Goal: Task Accomplishment & Management: Use online tool/utility

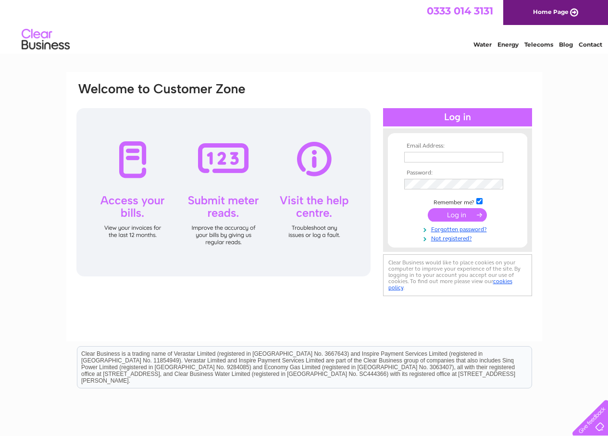
type input "jeangthompson@outlook.com"
click at [447, 213] on input "submit" at bounding box center [457, 214] width 59 height 13
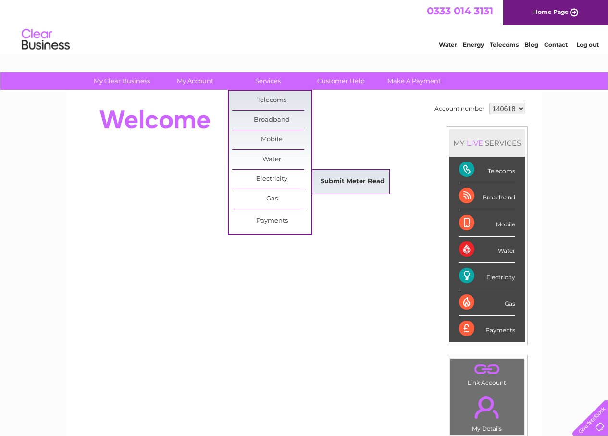
click at [358, 180] on link "Submit Meter Read" at bounding box center [352, 181] width 79 height 19
click at [361, 182] on link "Submit Meter Read" at bounding box center [352, 181] width 79 height 19
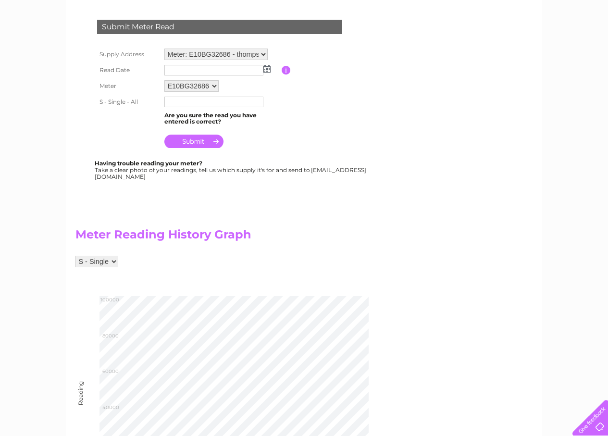
scroll to position [156, 0]
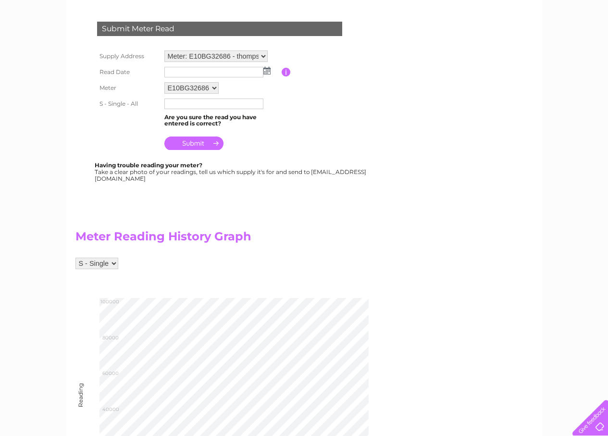
click at [267, 73] on img at bounding box center [266, 71] width 7 height 8
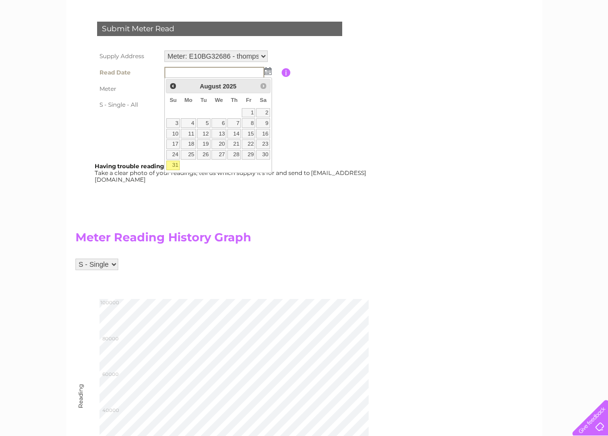
click at [174, 162] on link "31" at bounding box center [172, 166] width 13 height 10
type input "2025/08/31"
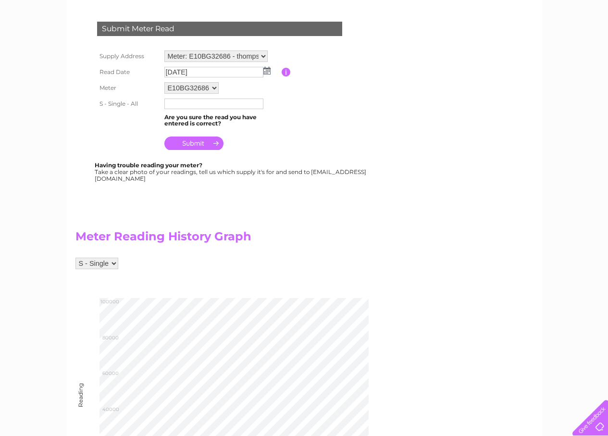
click at [168, 105] on input "text" at bounding box center [213, 104] width 99 height 11
type input "0"
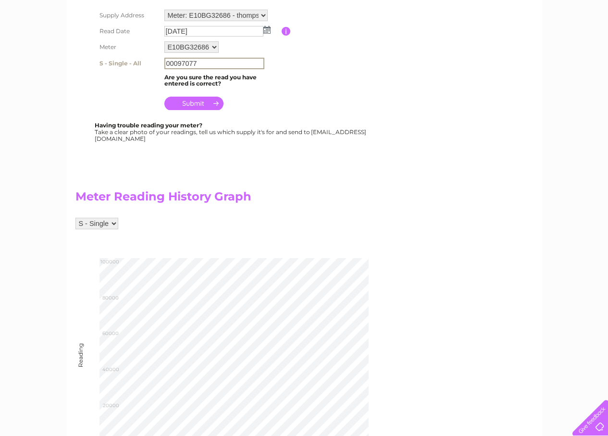
scroll to position [166, 0]
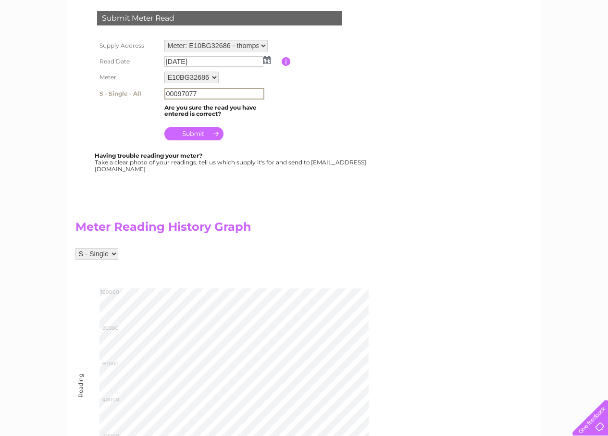
type input "00097077"
click at [200, 128] on input "submit" at bounding box center [193, 133] width 59 height 13
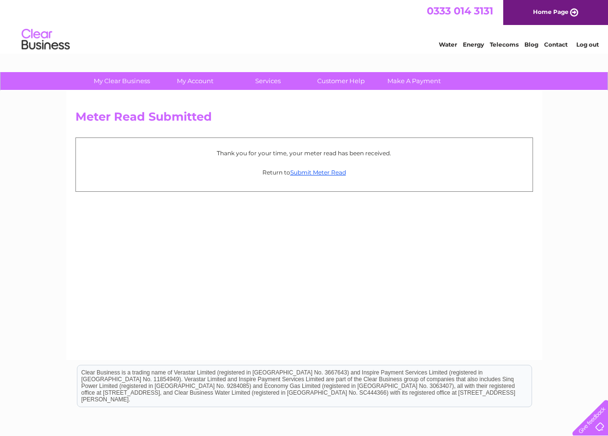
click at [586, 45] on link "Log out" at bounding box center [587, 44] width 23 height 7
